Goal: Transaction & Acquisition: Purchase product/service

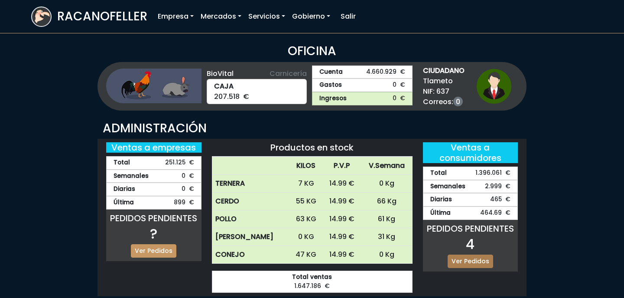
click at [472, 261] on link "Ver Pedidos" at bounding box center [471, 261] width 46 height 13
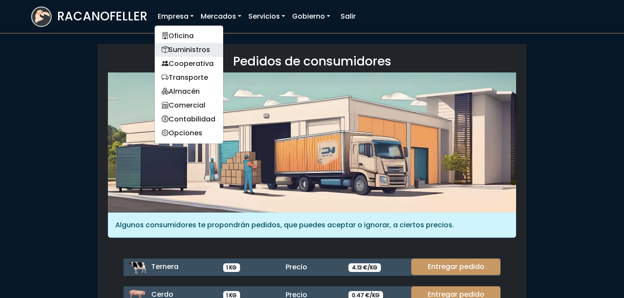
click at [183, 49] on link "Suministros" at bounding box center [189, 50] width 69 height 14
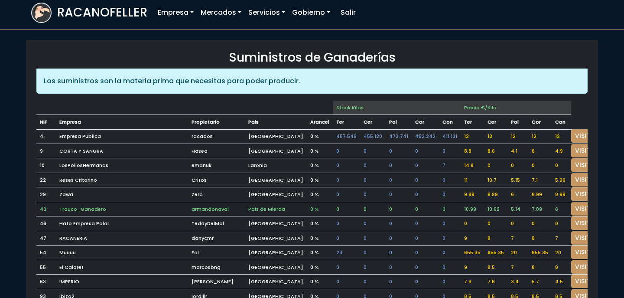
scroll to position [3, 0]
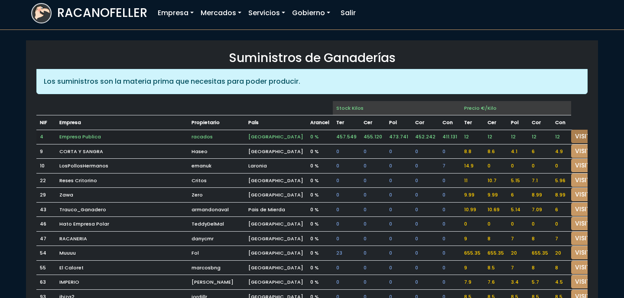
click at [576, 139] on link "VISITAR" at bounding box center [587, 136] width 31 height 13
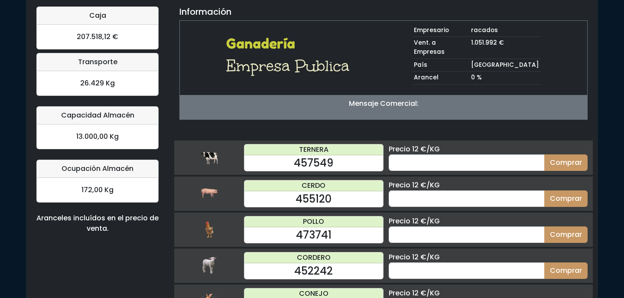
scroll to position [88, 0]
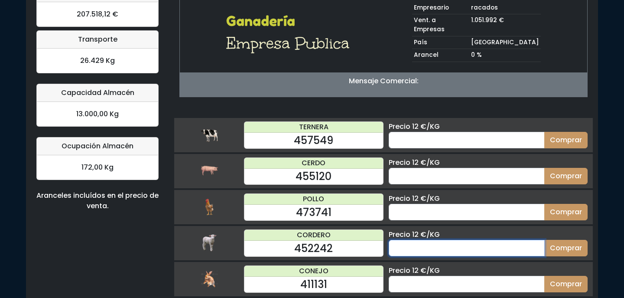
click at [463, 240] on input "number" at bounding box center [467, 248] width 156 height 16
type input "70"
click at [545, 240] on button "Comprar" at bounding box center [566, 248] width 43 height 16
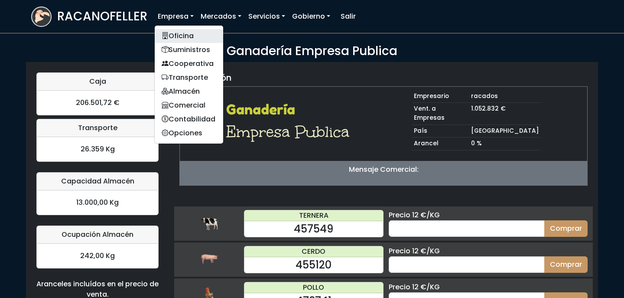
click at [180, 32] on link "Oficina" at bounding box center [189, 36] width 69 height 14
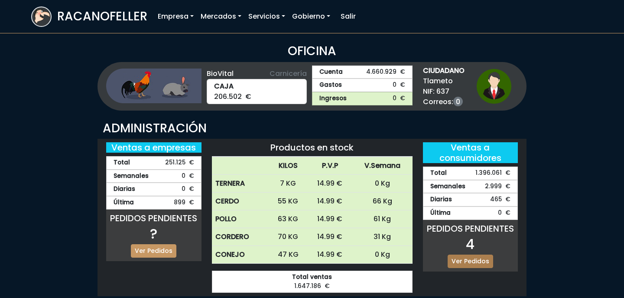
click at [474, 258] on link "Ver Pedidos" at bounding box center [471, 261] width 46 height 13
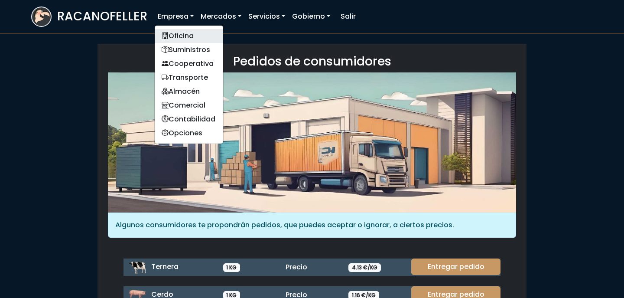
click at [180, 34] on link "Oficina" at bounding box center [189, 36] width 69 height 14
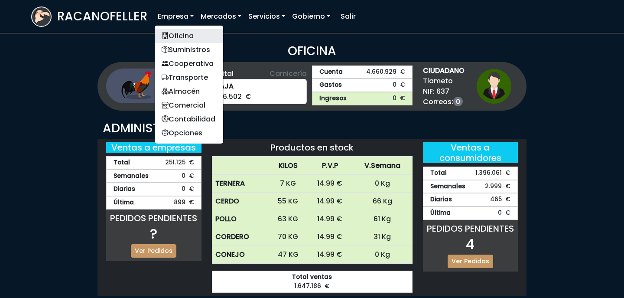
click at [184, 41] on link "Oficina" at bounding box center [189, 36] width 69 height 14
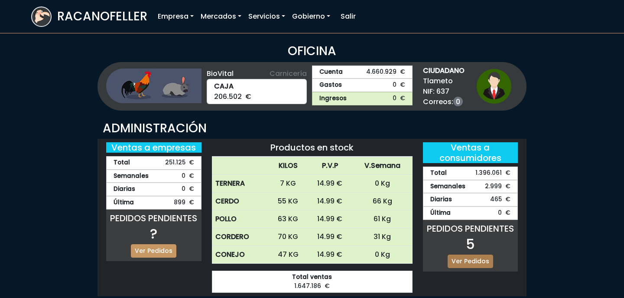
click at [480, 262] on link "Ver Pedidos" at bounding box center [471, 261] width 46 height 13
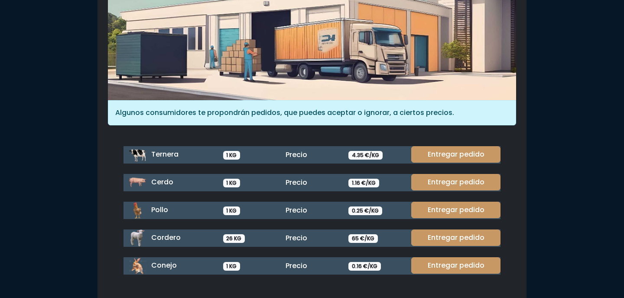
scroll to position [113, 0]
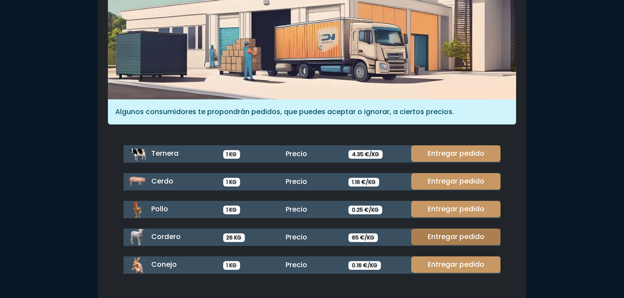
click at [475, 238] on link "Entregar pedido" at bounding box center [456, 237] width 89 height 16
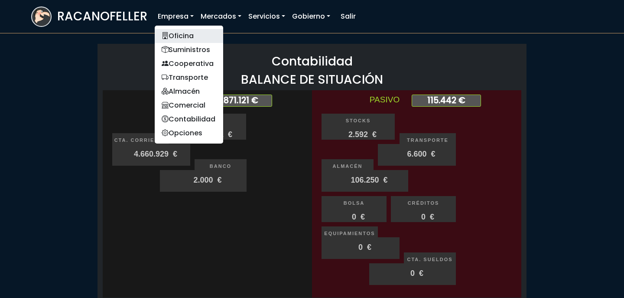
click at [172, 34] on link "Oficina" at bounding box center [189, 36] width 69 height 14
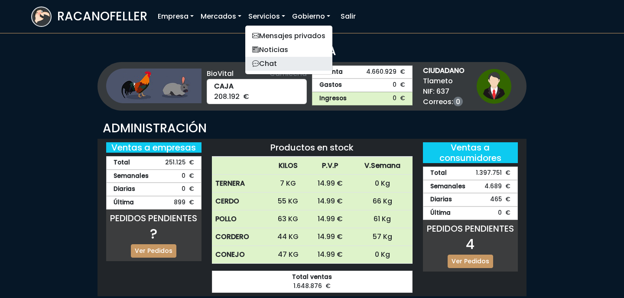
click at [265, 62] on link "Chat" at bounding box center [288, 64] width 87 height 14
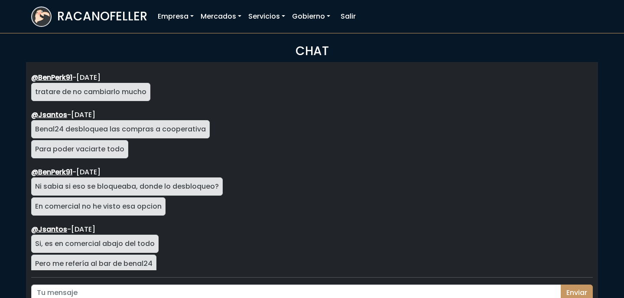
scroll to position [1545, 0]
